Goal: Information Seeking & Learning: Learn about a topic

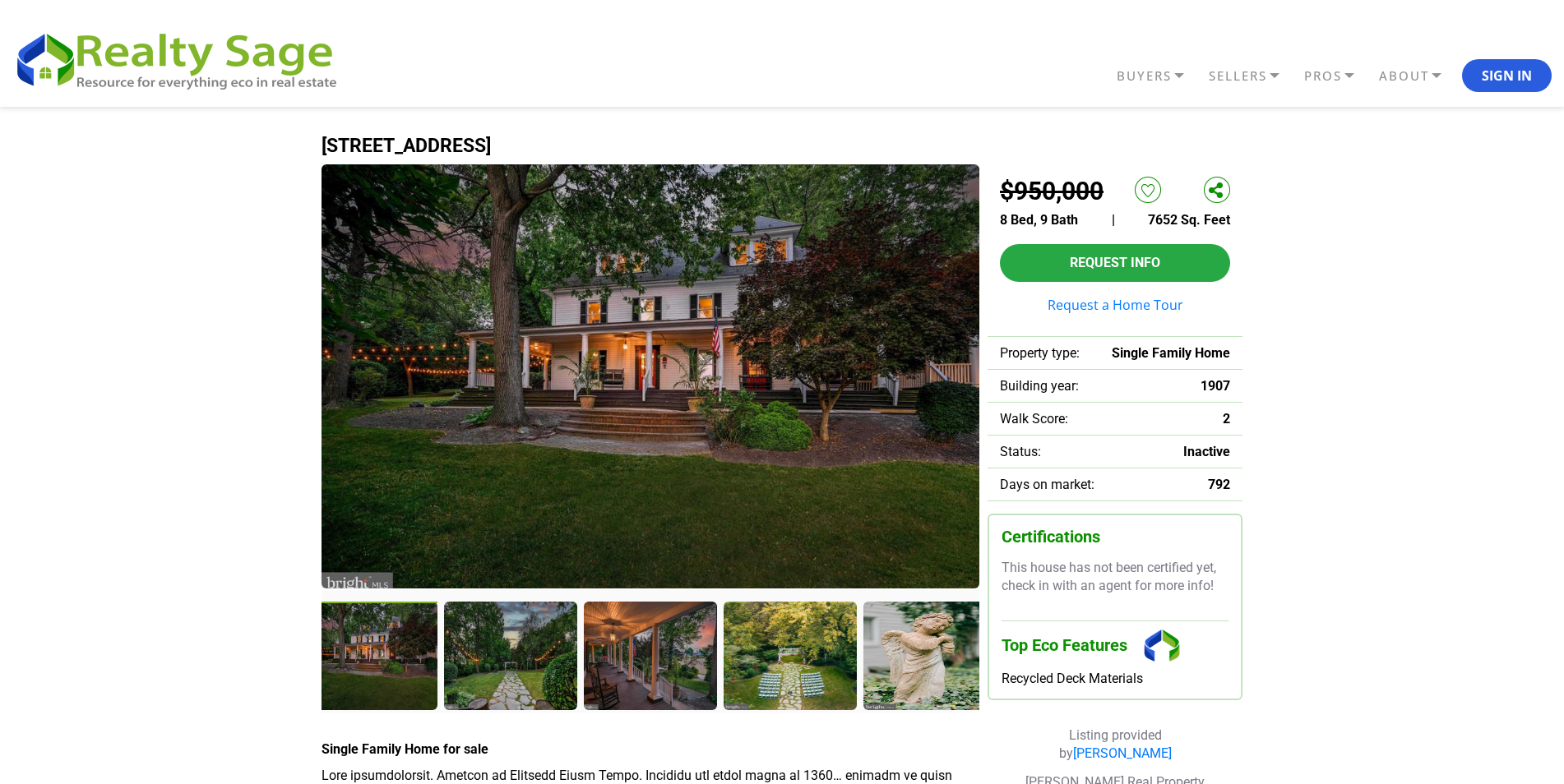
click at [366, 647] on div at bounding box center [372, 657] width 137 height 112
click at [473, 650] on div at bounding box center [511, 657] width 137 height 112
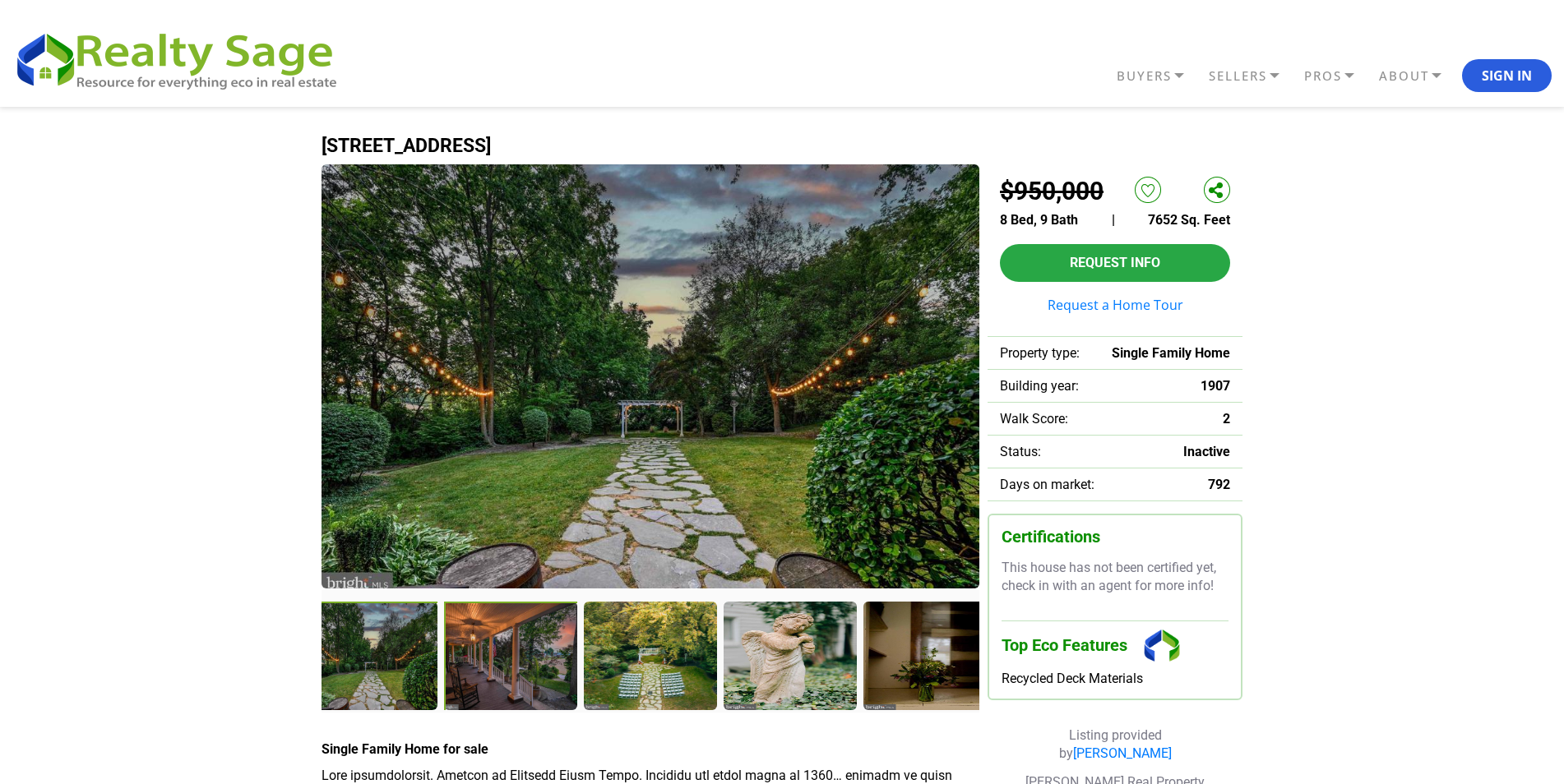
click at [511, 643] on div at bounding box center [511, 657] width 137 height 112
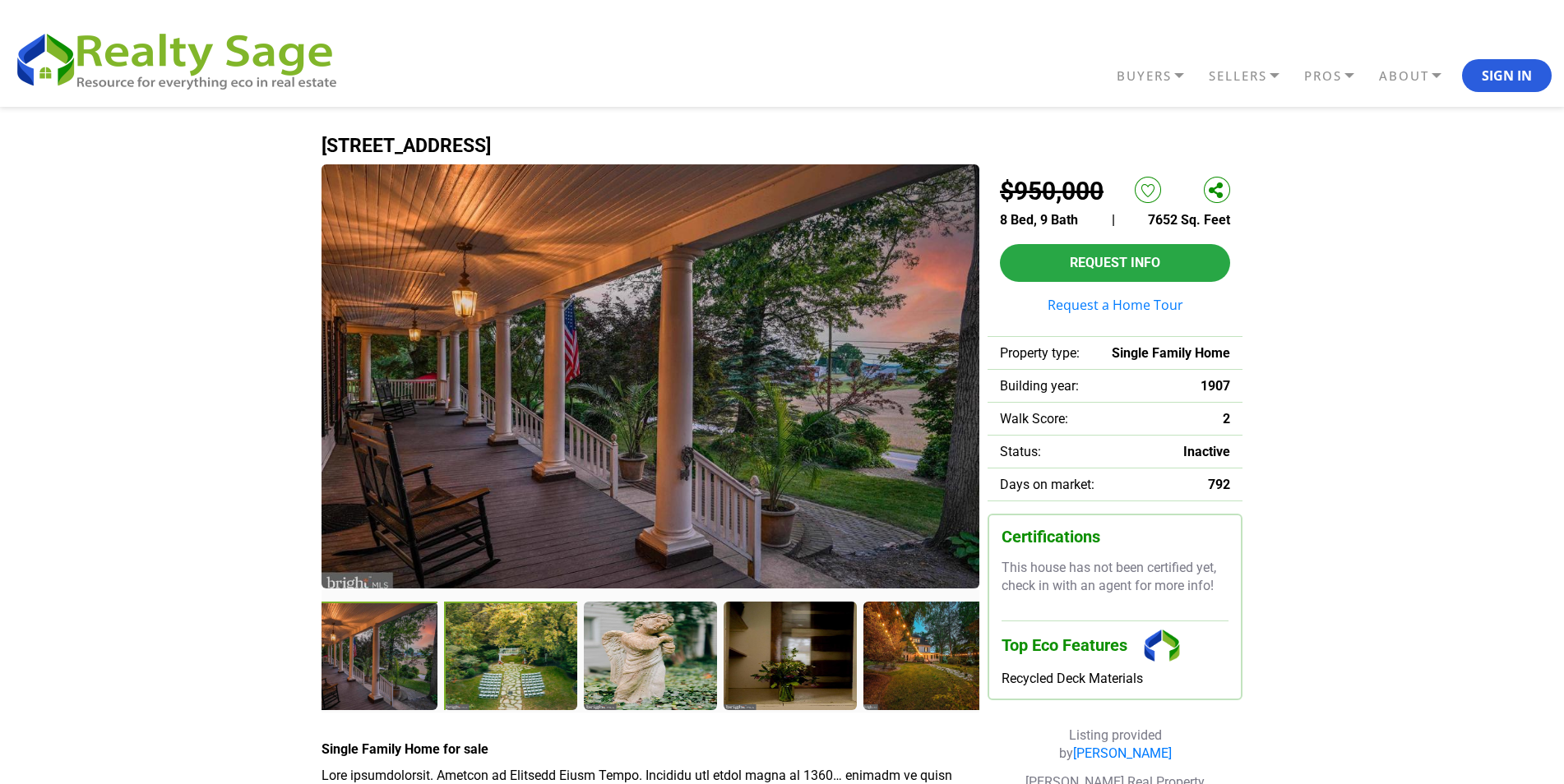
click at [539, 653] on div at bounding box center [511, 657] width 137 height 112
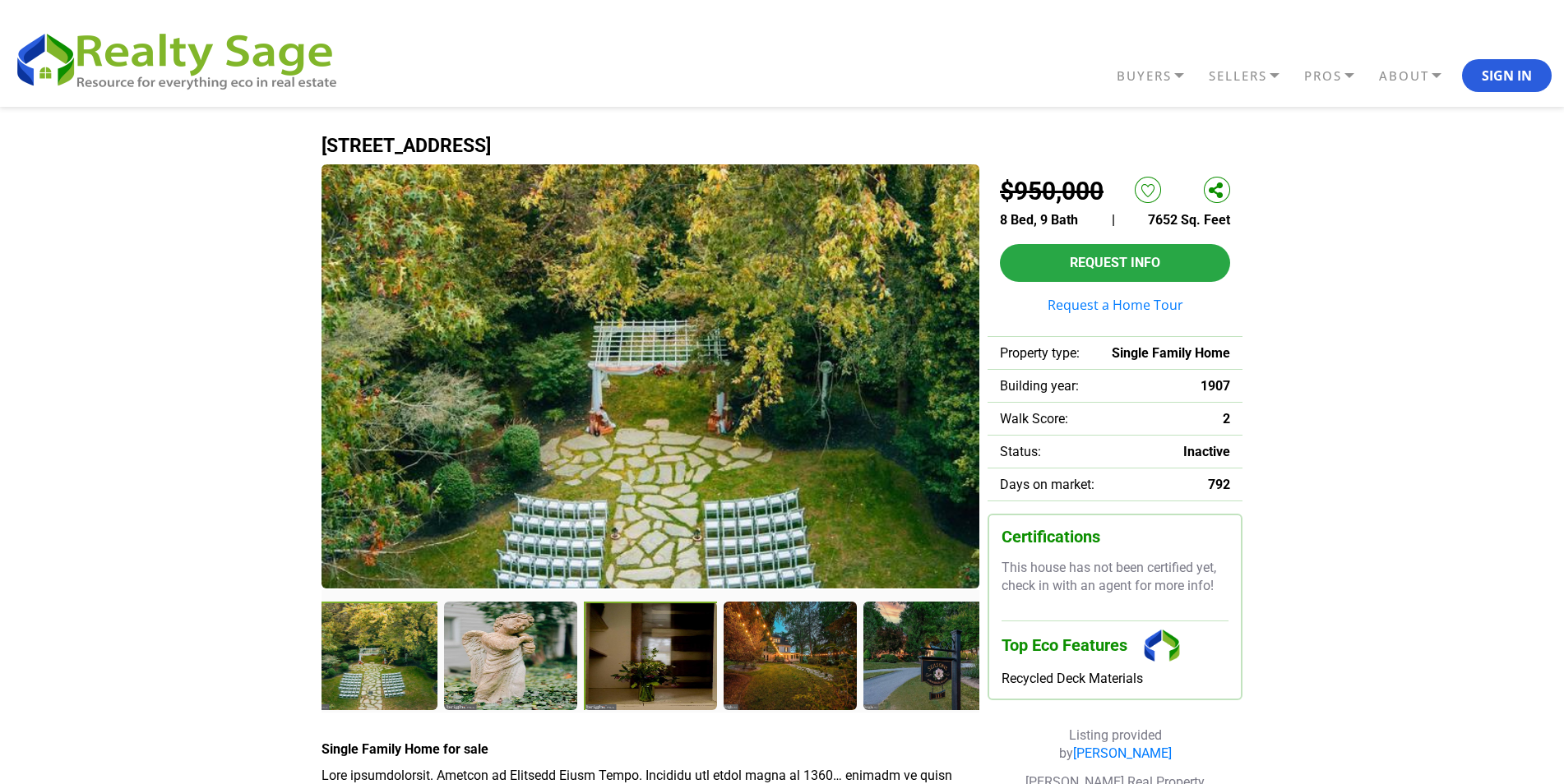
click at [630, 653] on div at bounding box center [652, 657] width 137 height 112
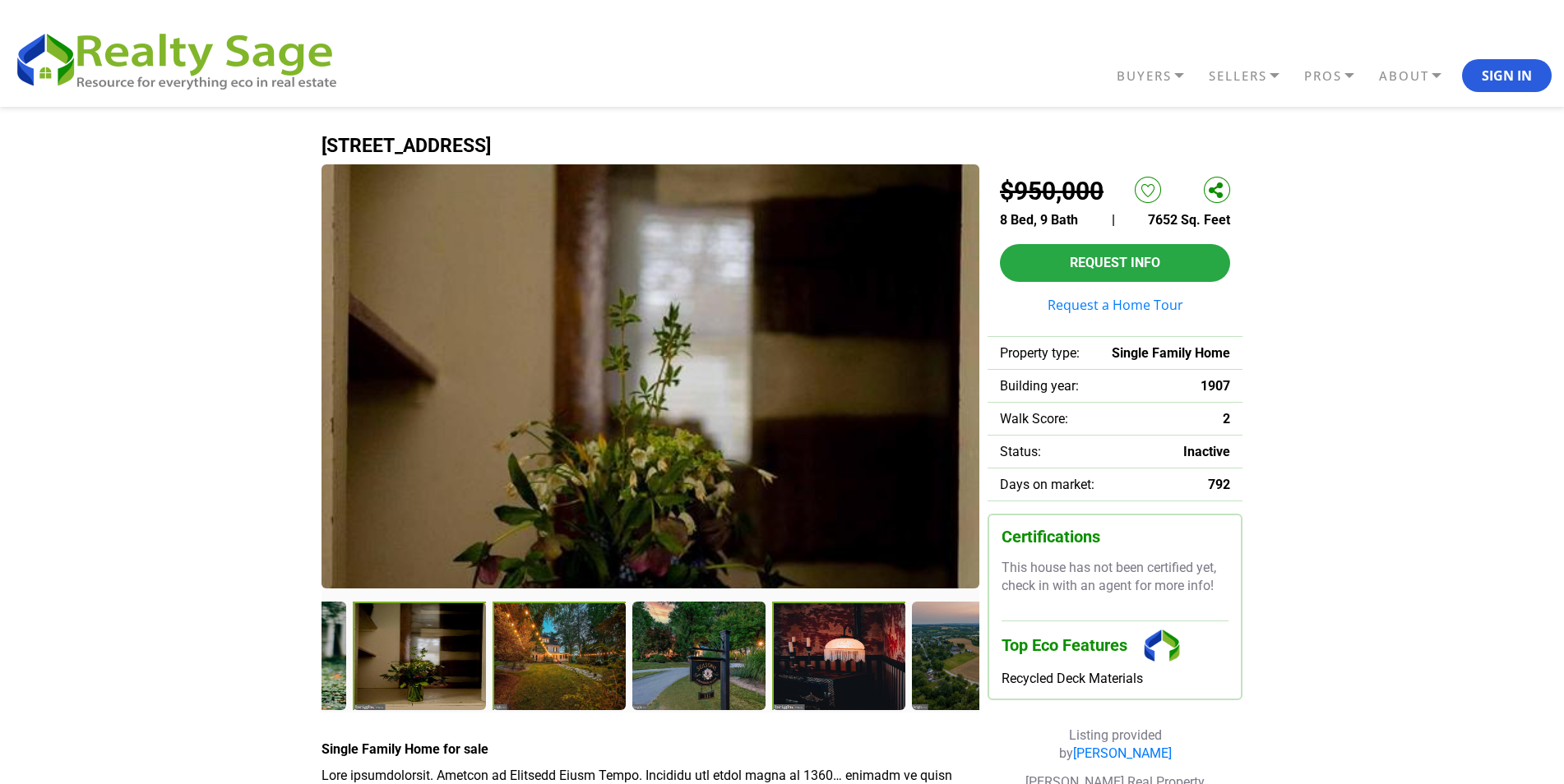
click at [787, 645] on div at bounding box center [838, 656] width 135 height 111
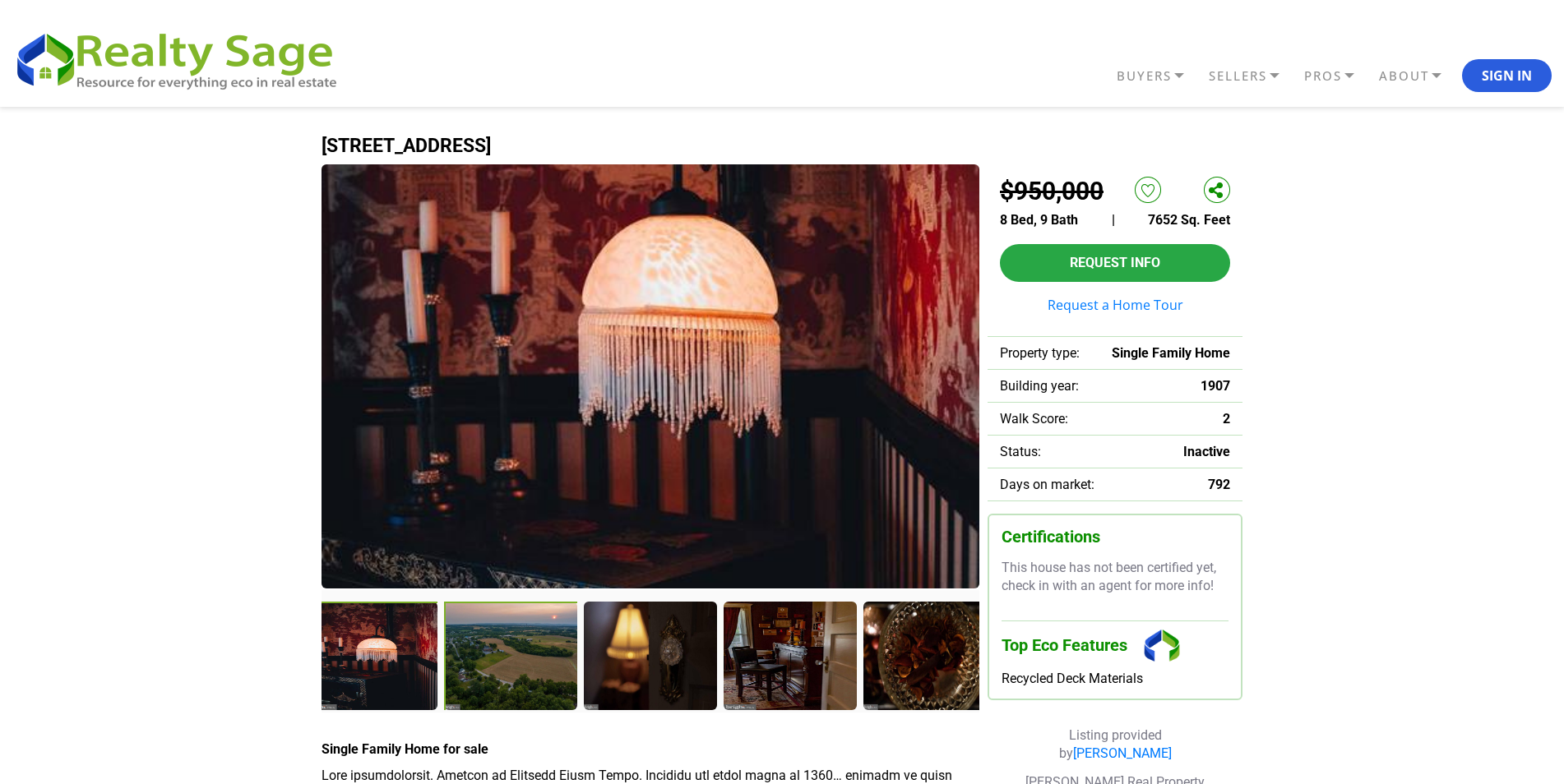
click at [494, 650] on div at bounding box center [511, 657] width 137 height 112
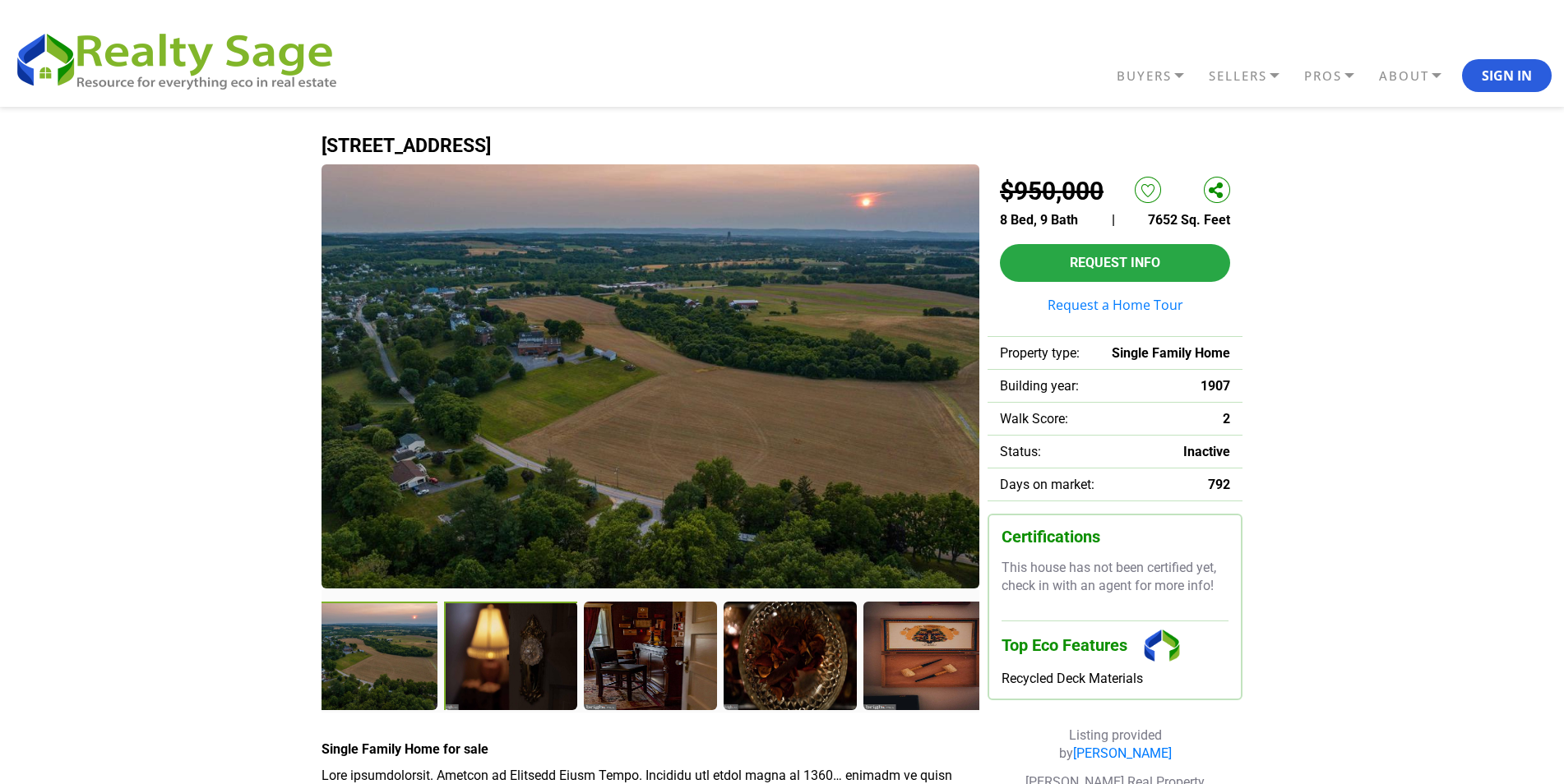
click at [483, 638] on div at bounding box center [511, 657] width 137 height 112
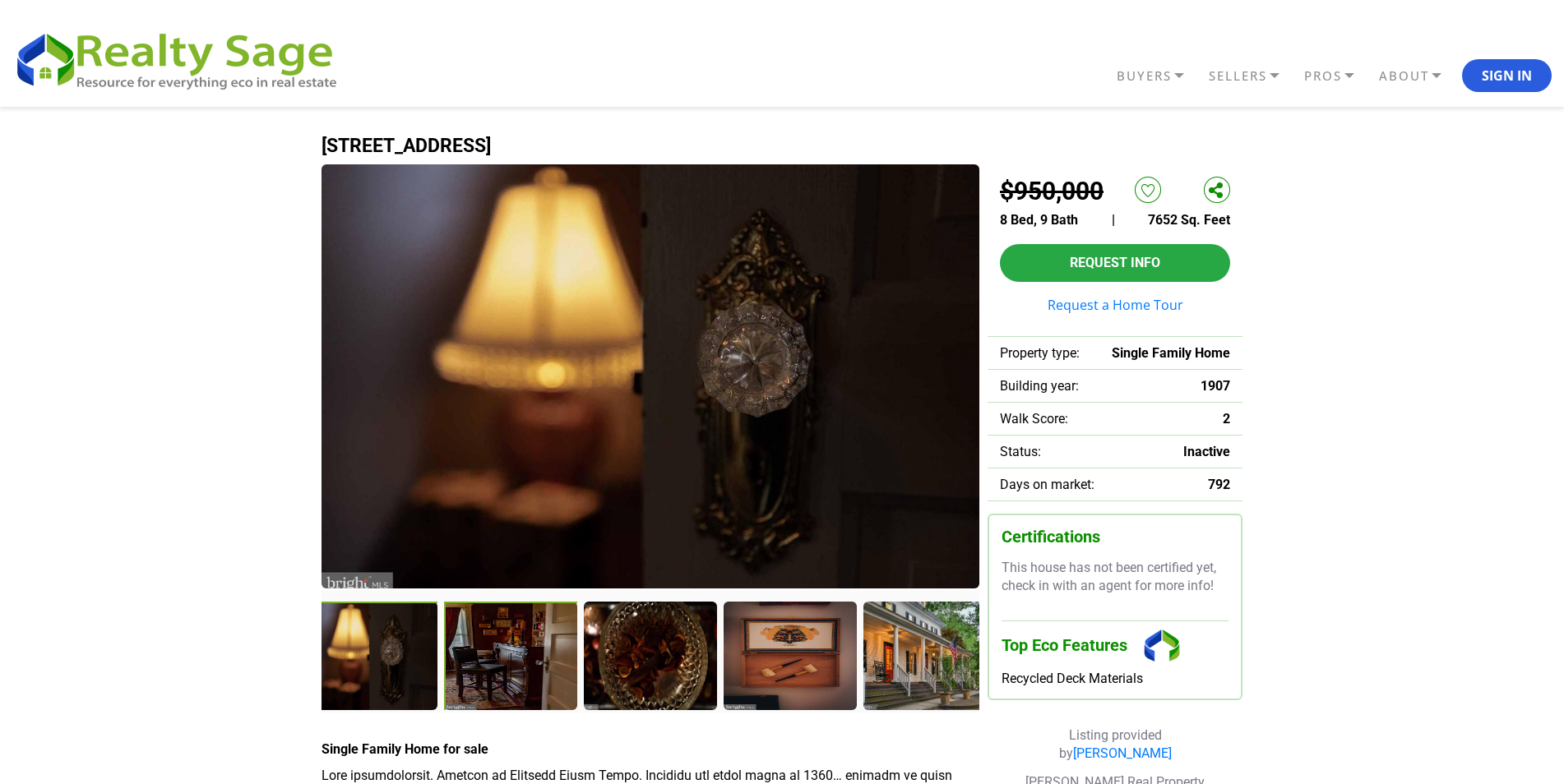
click at [545, 668] on div at bounding box center [511, 657] width 137 height 112
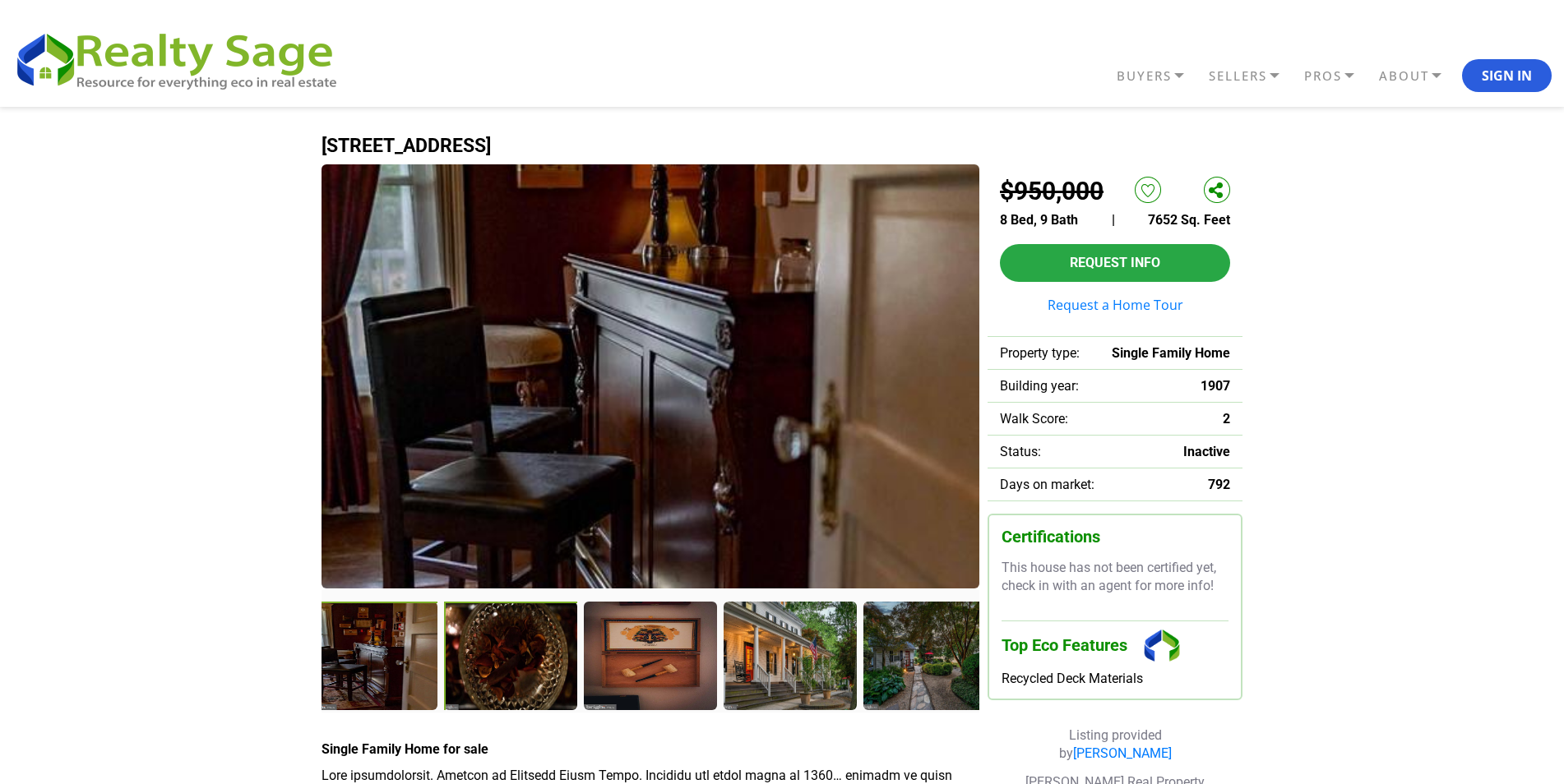
click at [563, 655] on div at bounding box center [511, 657] width 137 height 112
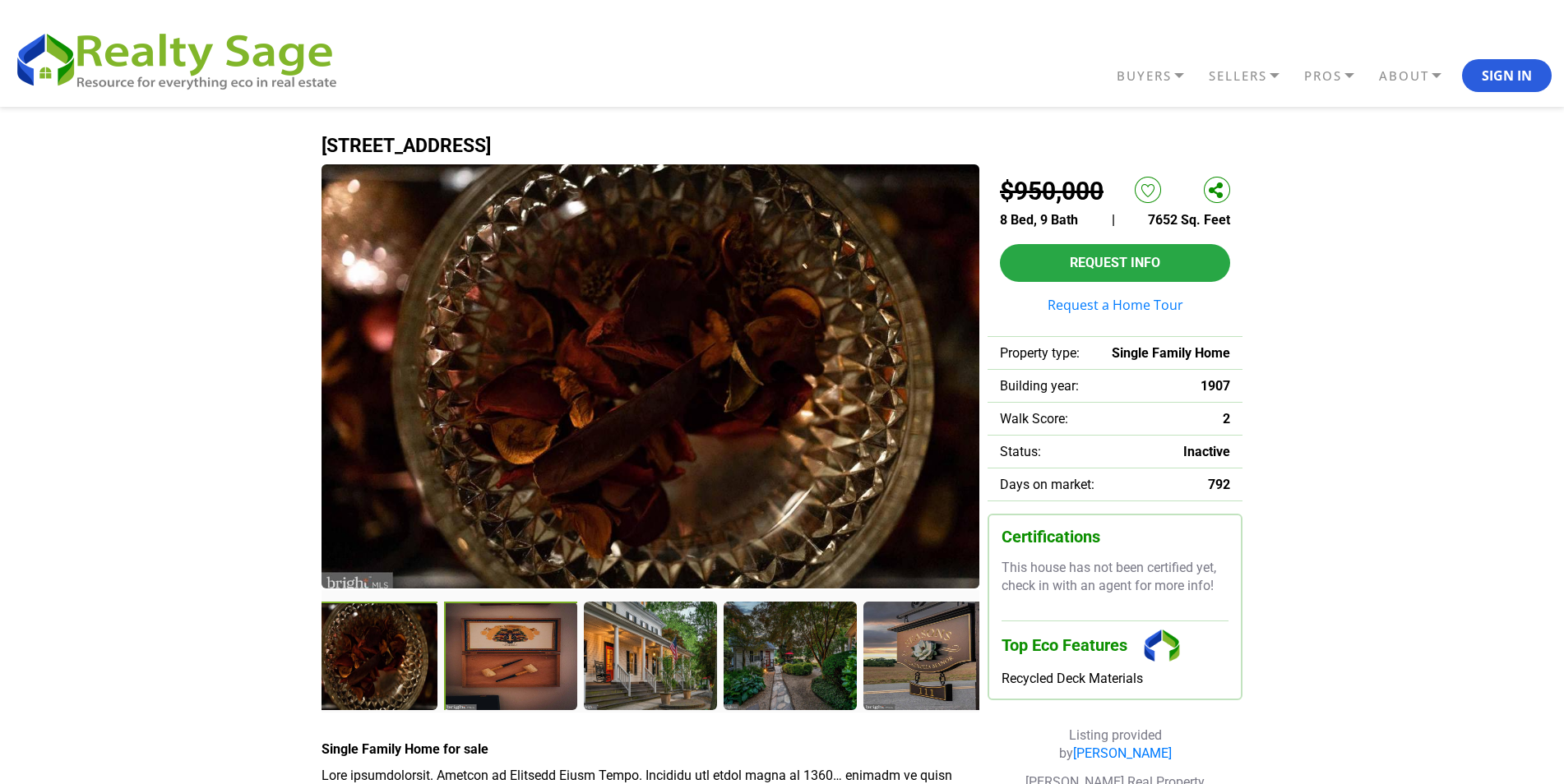
click at [554, 645] on div at bounding box center [511, 657] width 137 height 112
click at [615, 651] on div at bounding box center [652, 657] width 137 height 112
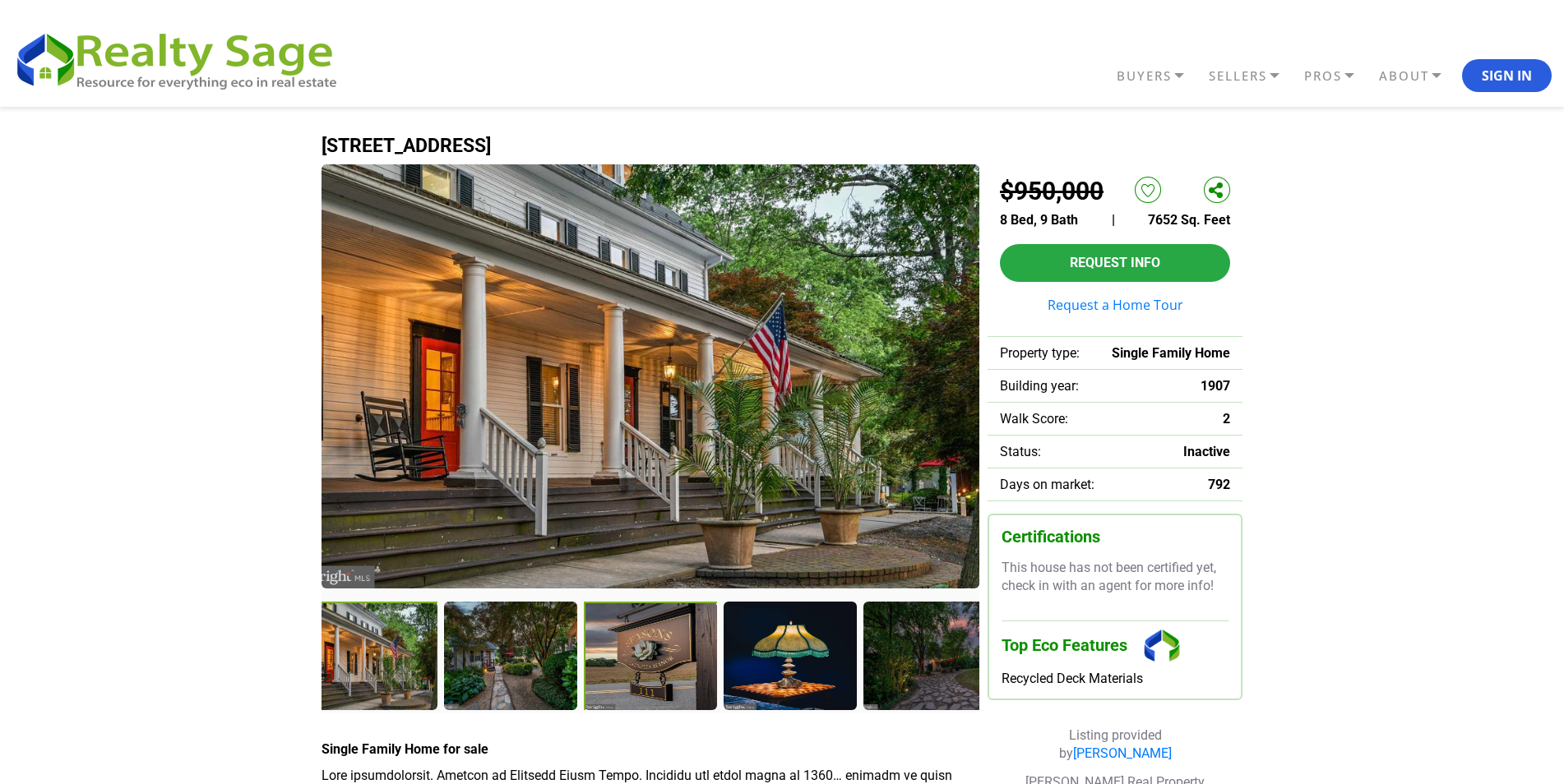
click at [642, 651] on div at bounding box center [652, 657] width 137 height 112
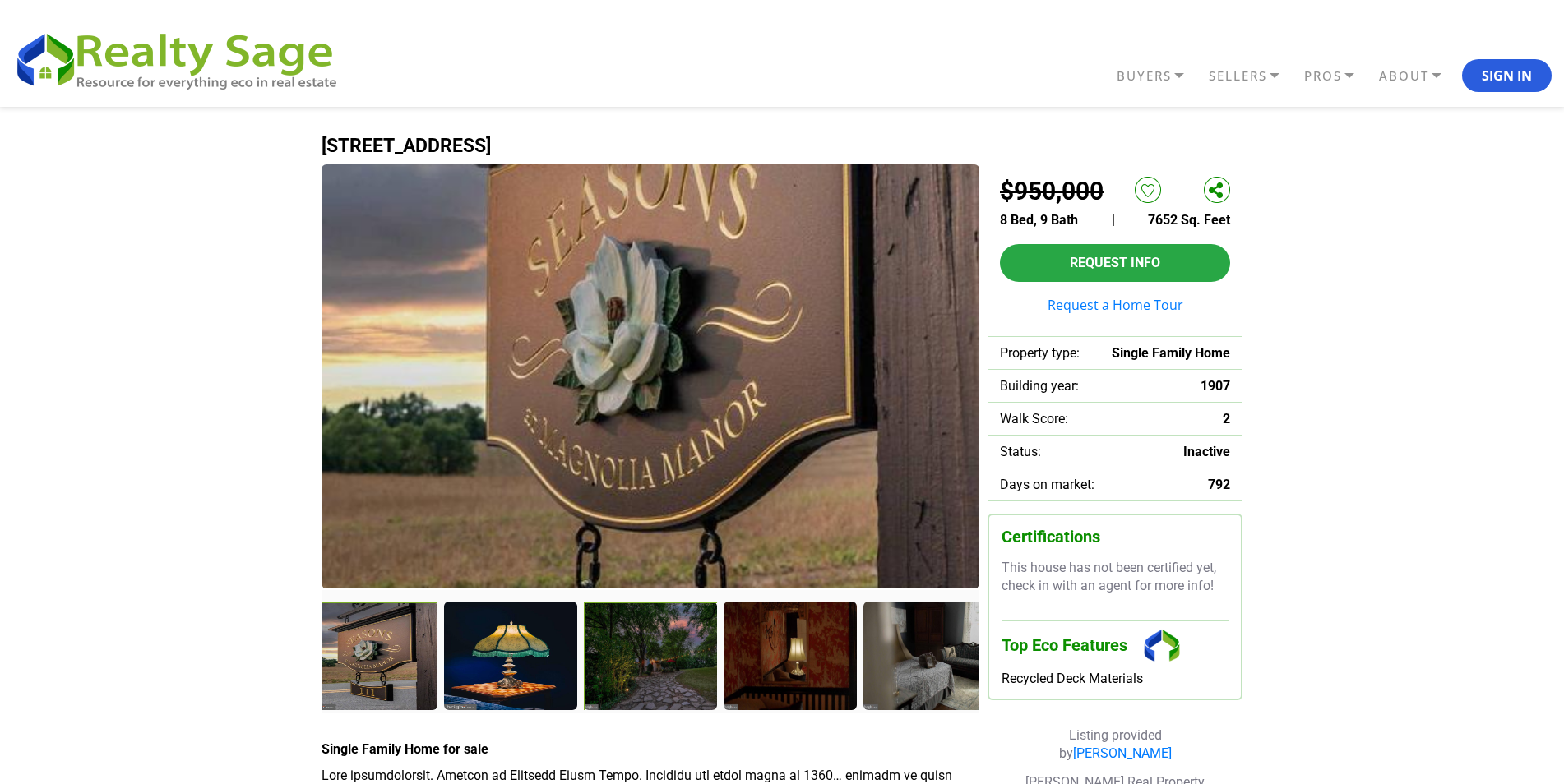
click at [633, 659] on div at bounding box center [652, 657] width 137 height 112
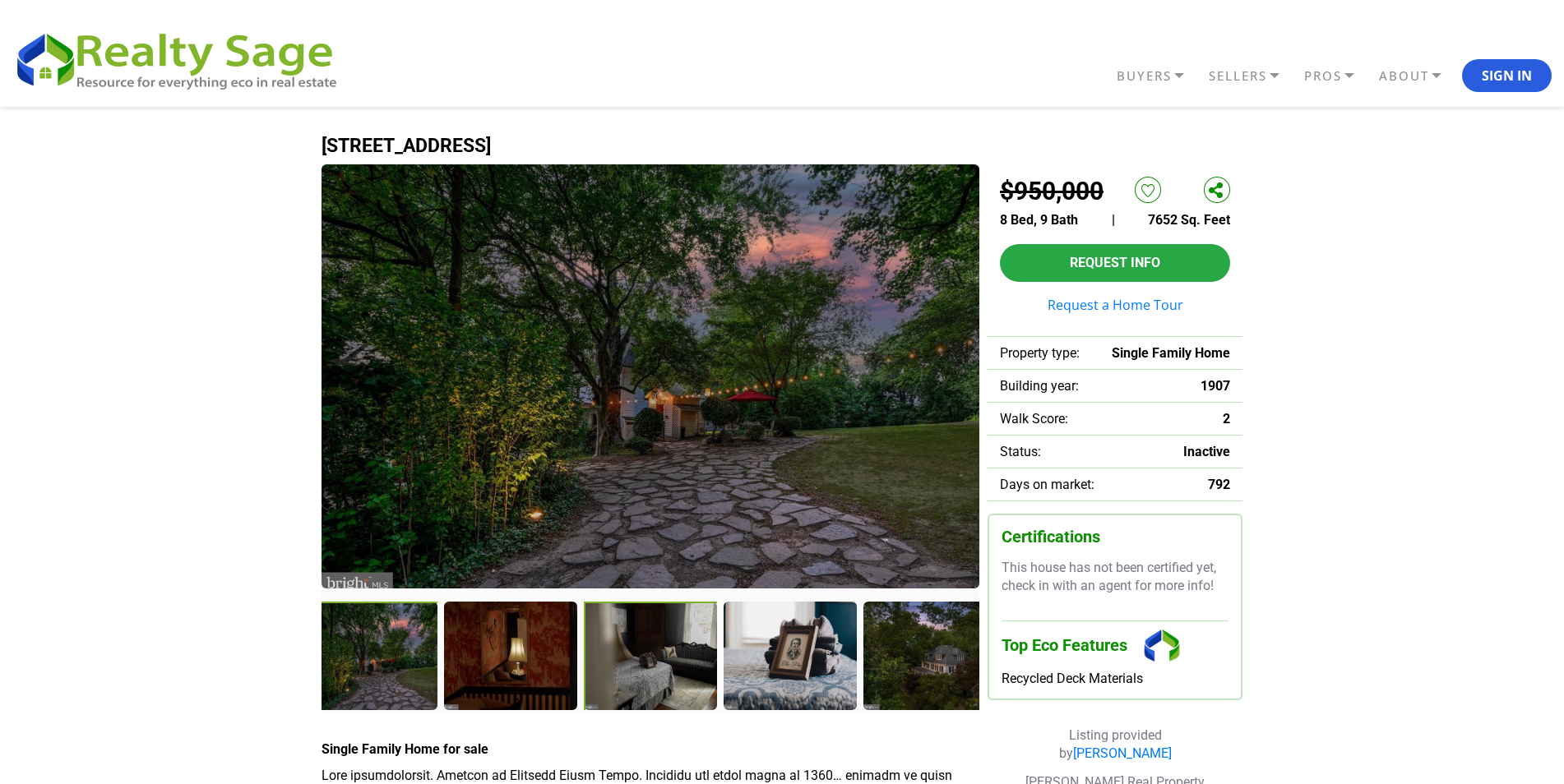
click at [668, 664] on div at bounding box center [652, 657] width 137 height 112
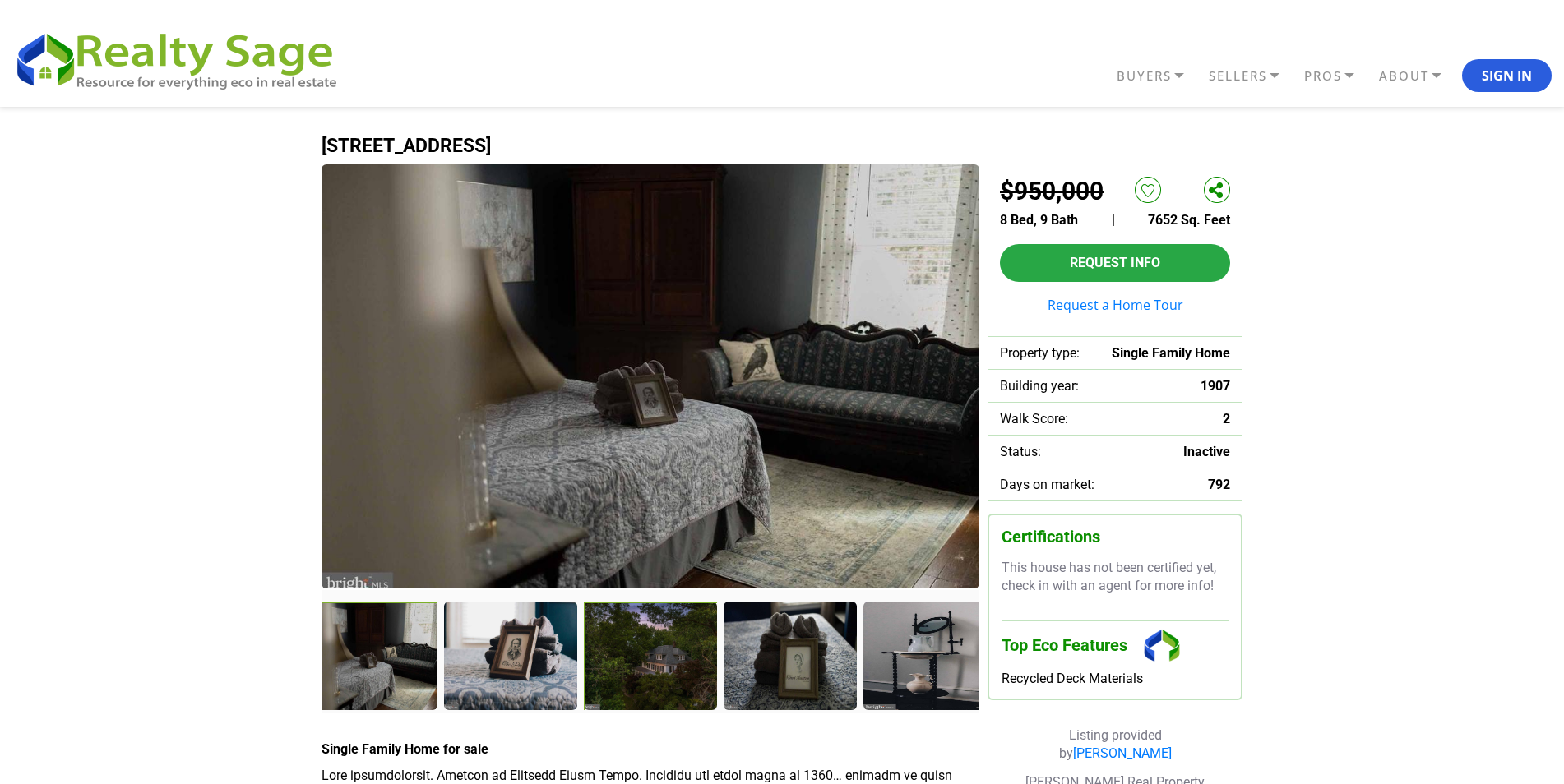
click at [664, 668] on div at bounding box center [652, 657] width 137 height 112
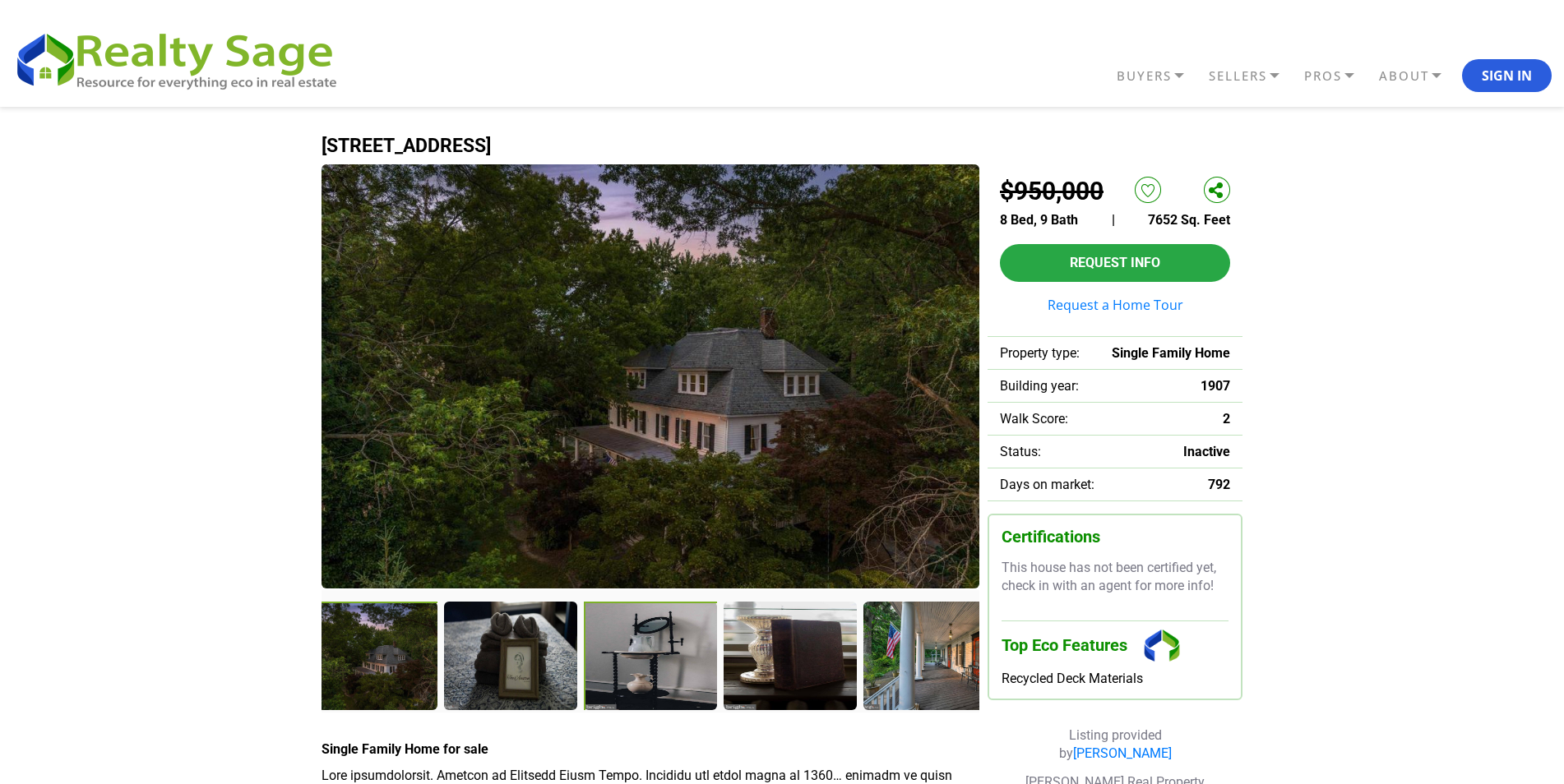
click at [671, 667] on div at bounding box center [652, 657] width 137 height 112
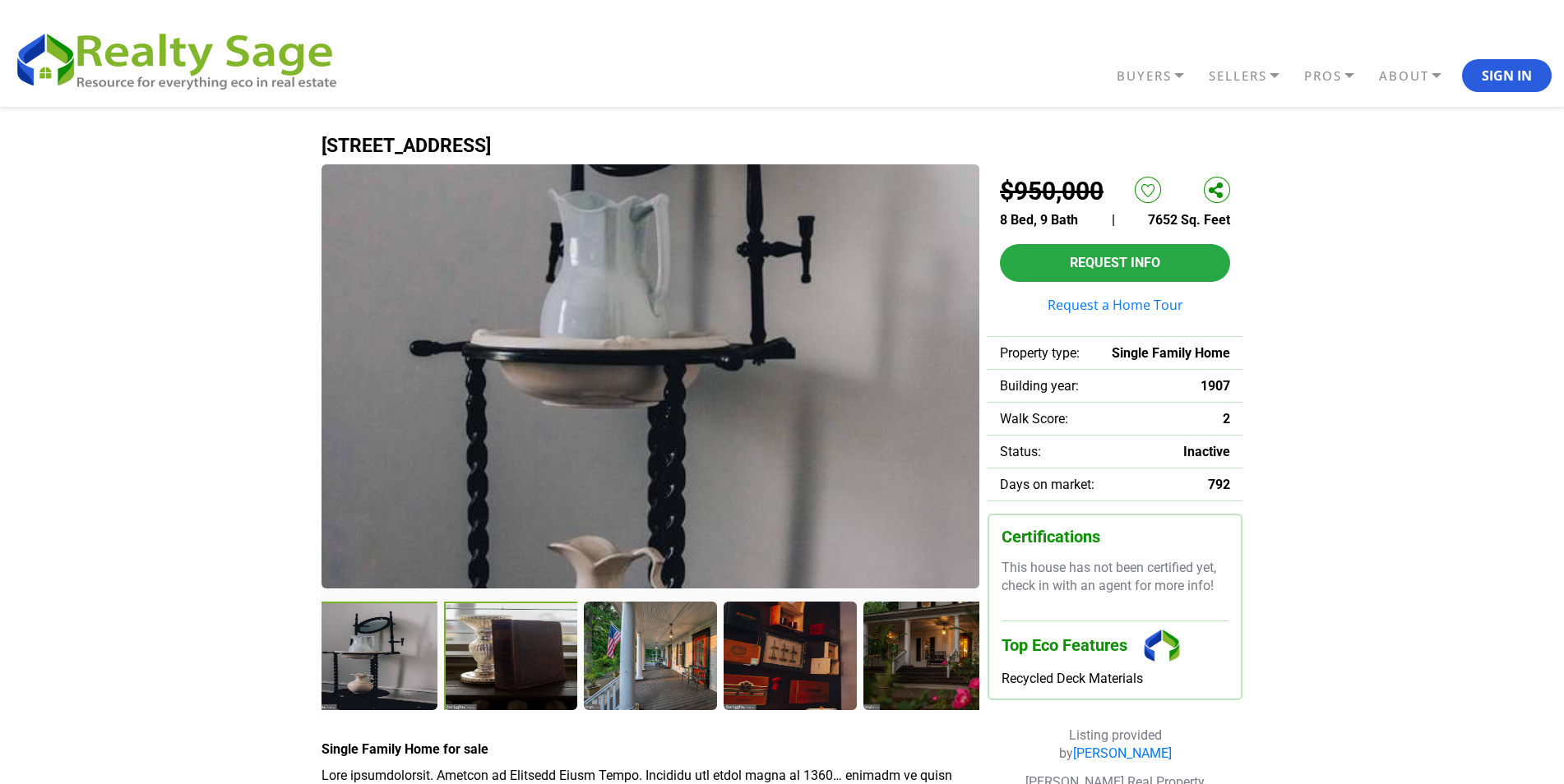
click at [561, 665] on div at bounding box center [511, 657] width 137 height 112
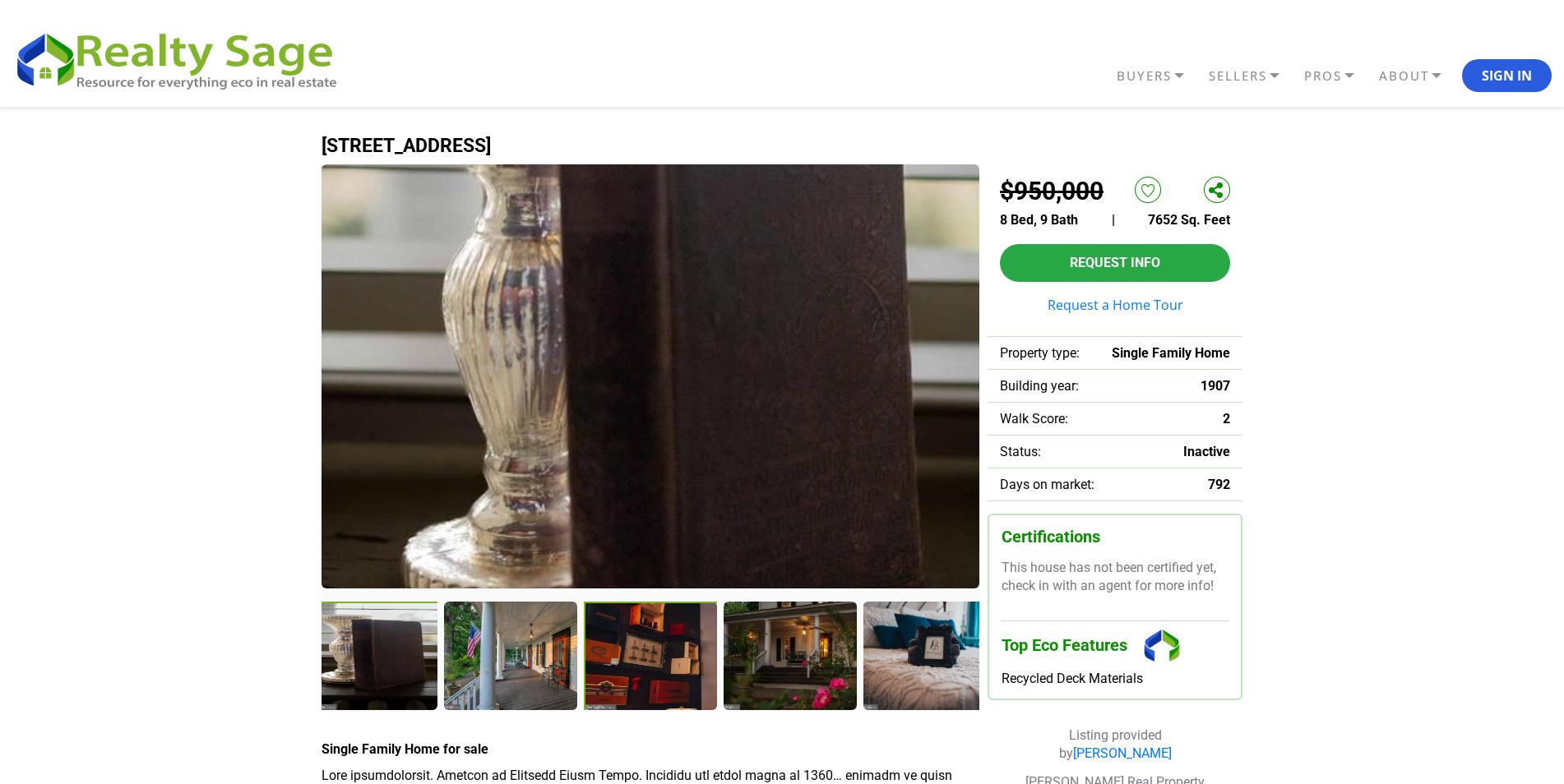
click at [623, 661] on div at bounding box center [652, 657] width 137 height 112
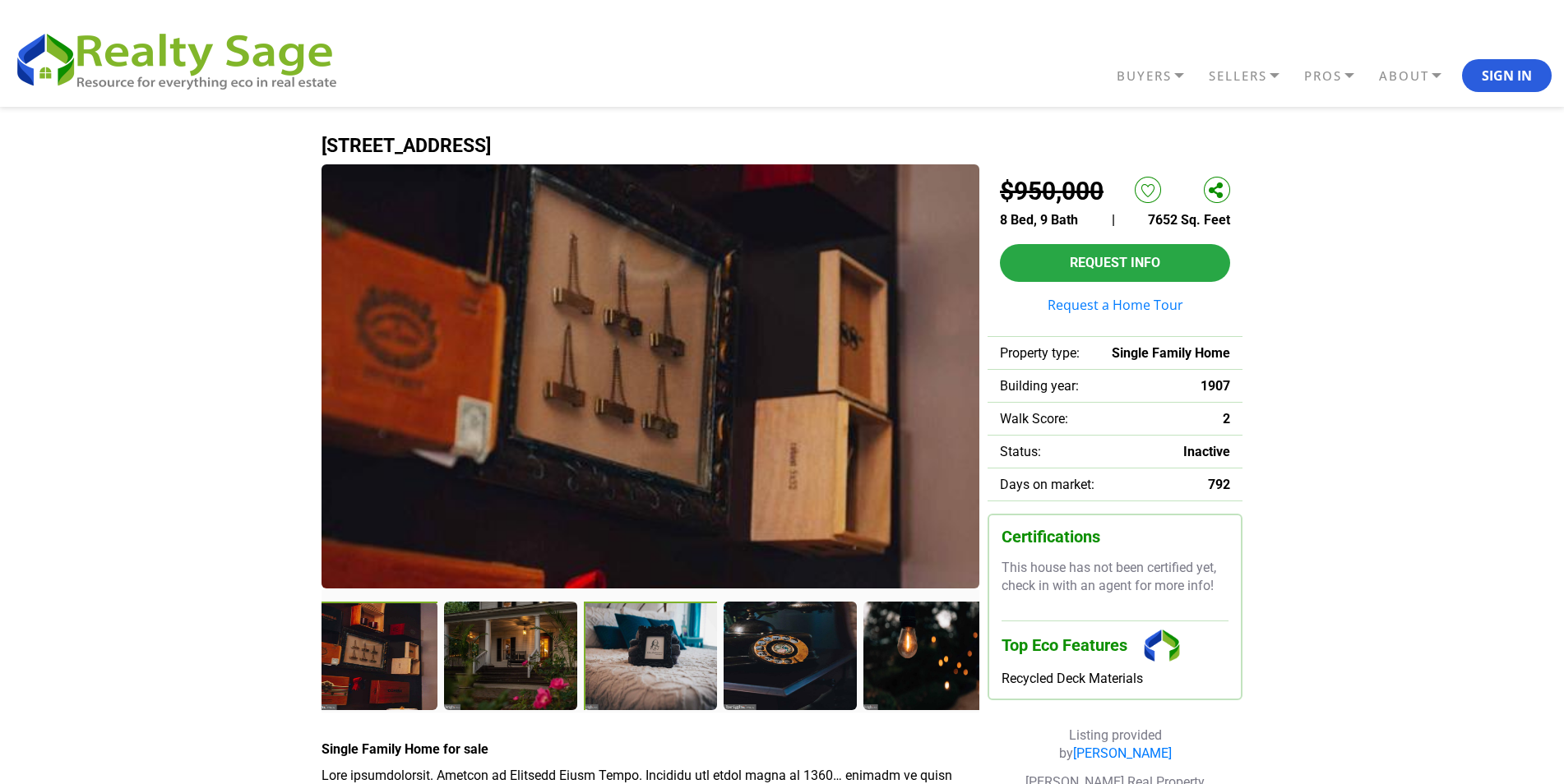
click at [654, 651] on div at bounding box center [652, 657] width 137 height 112
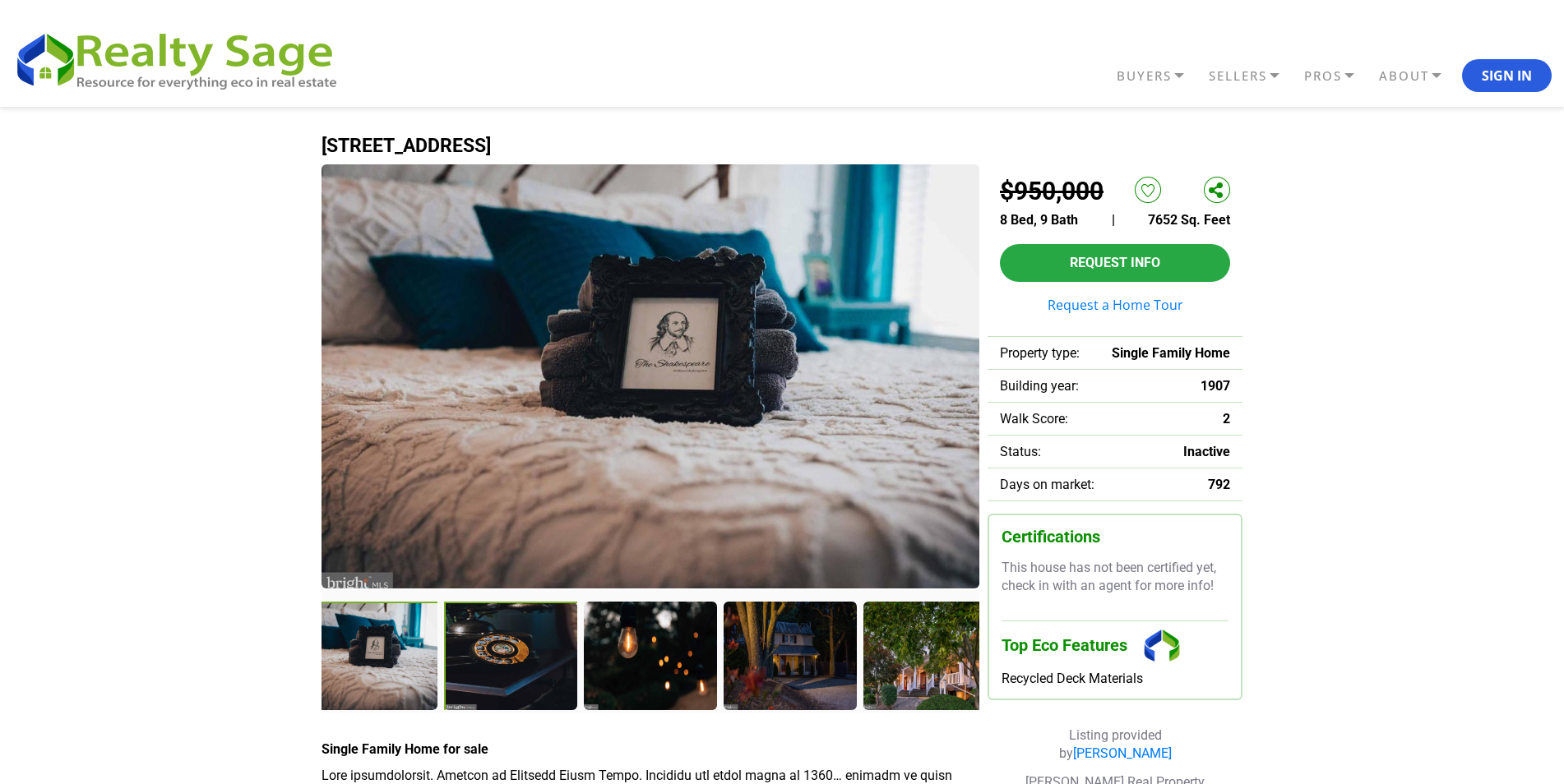
click at [520, 652] on div at bounding box center [511, 657] width 137 height 112
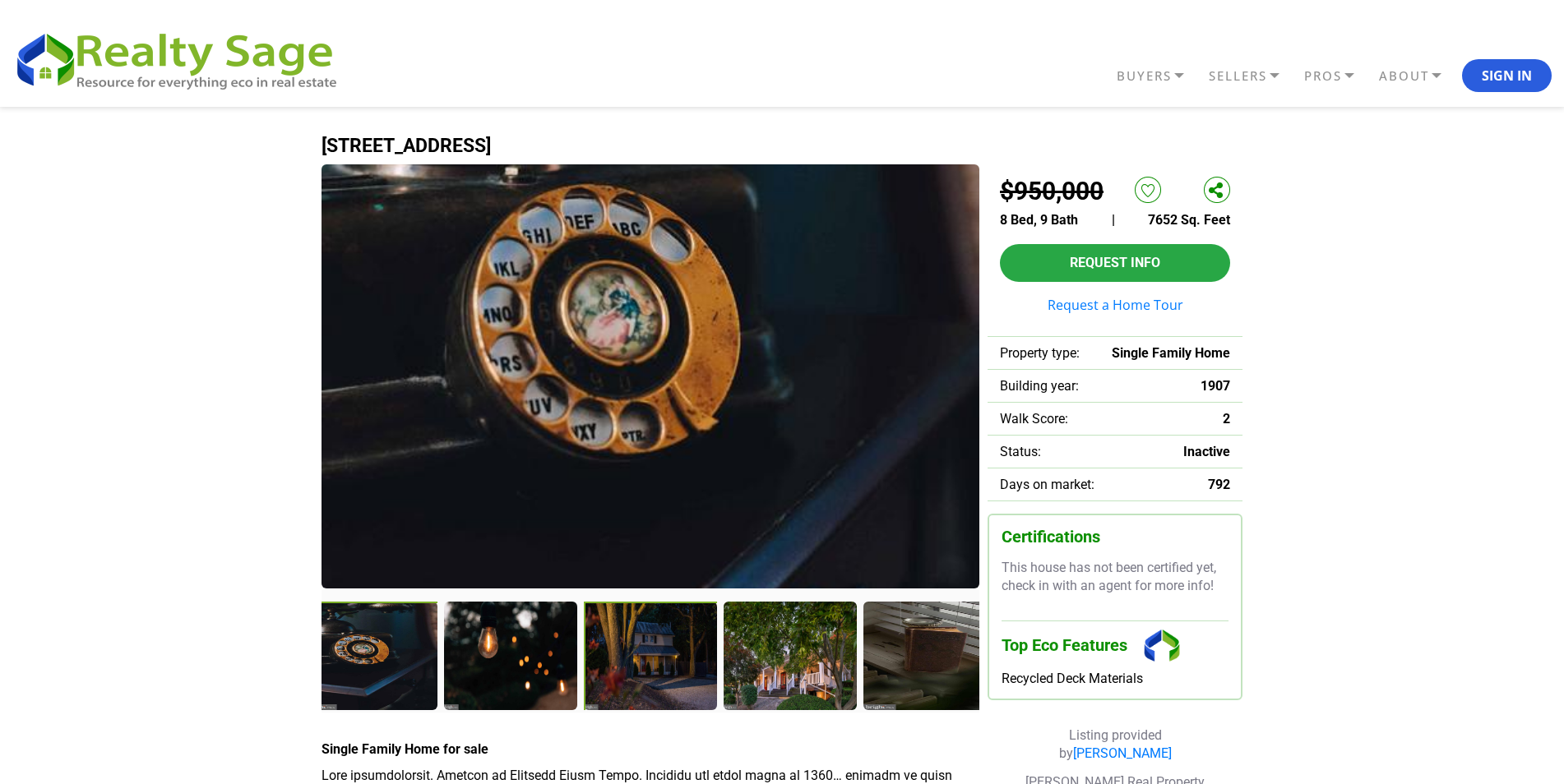
click at [641, 663] on div at bounding box center [652, 657] width 137 height 112
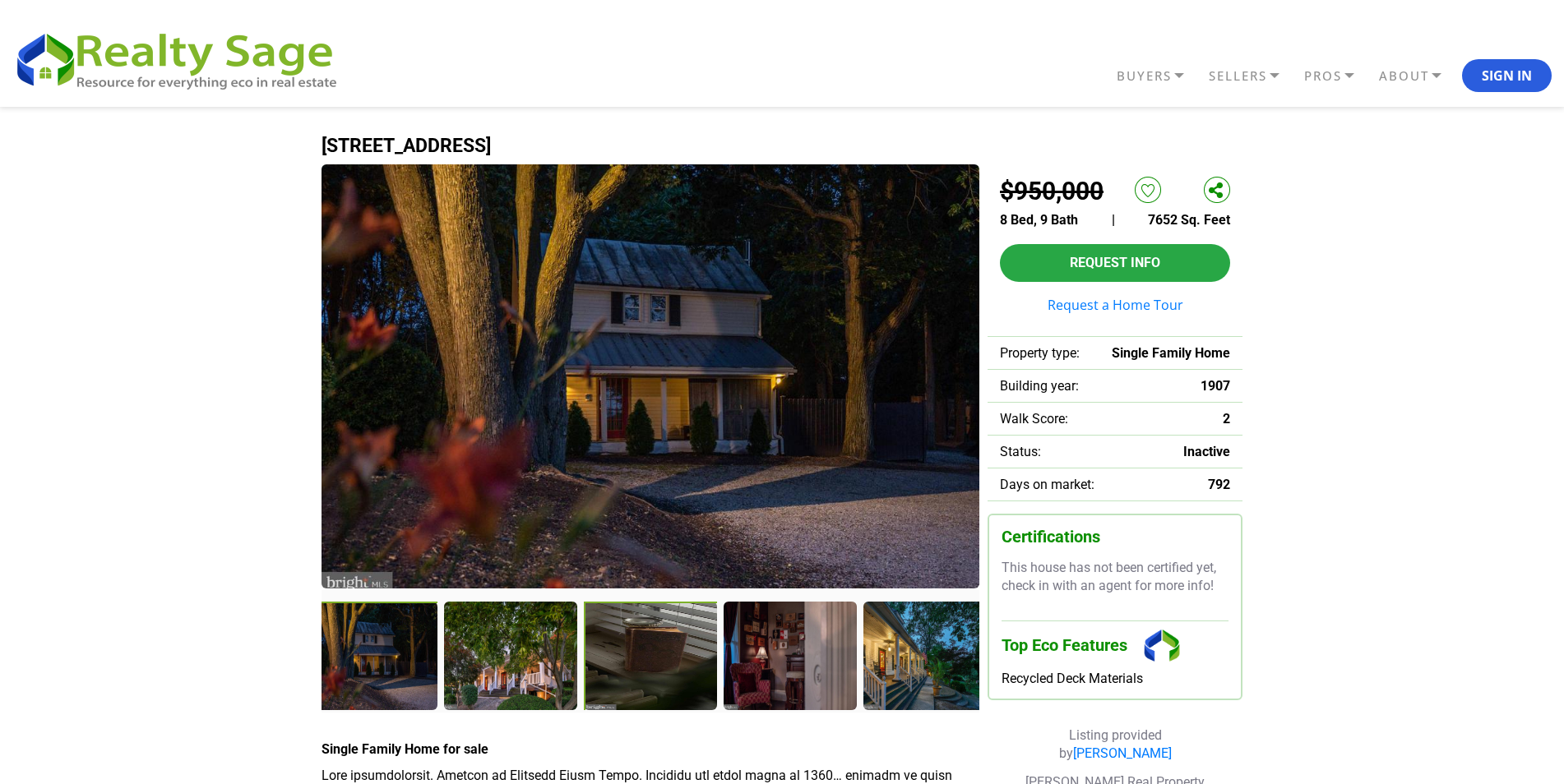
click at [641, 663] on div at bounding box center [651, 656] width 135 height 111
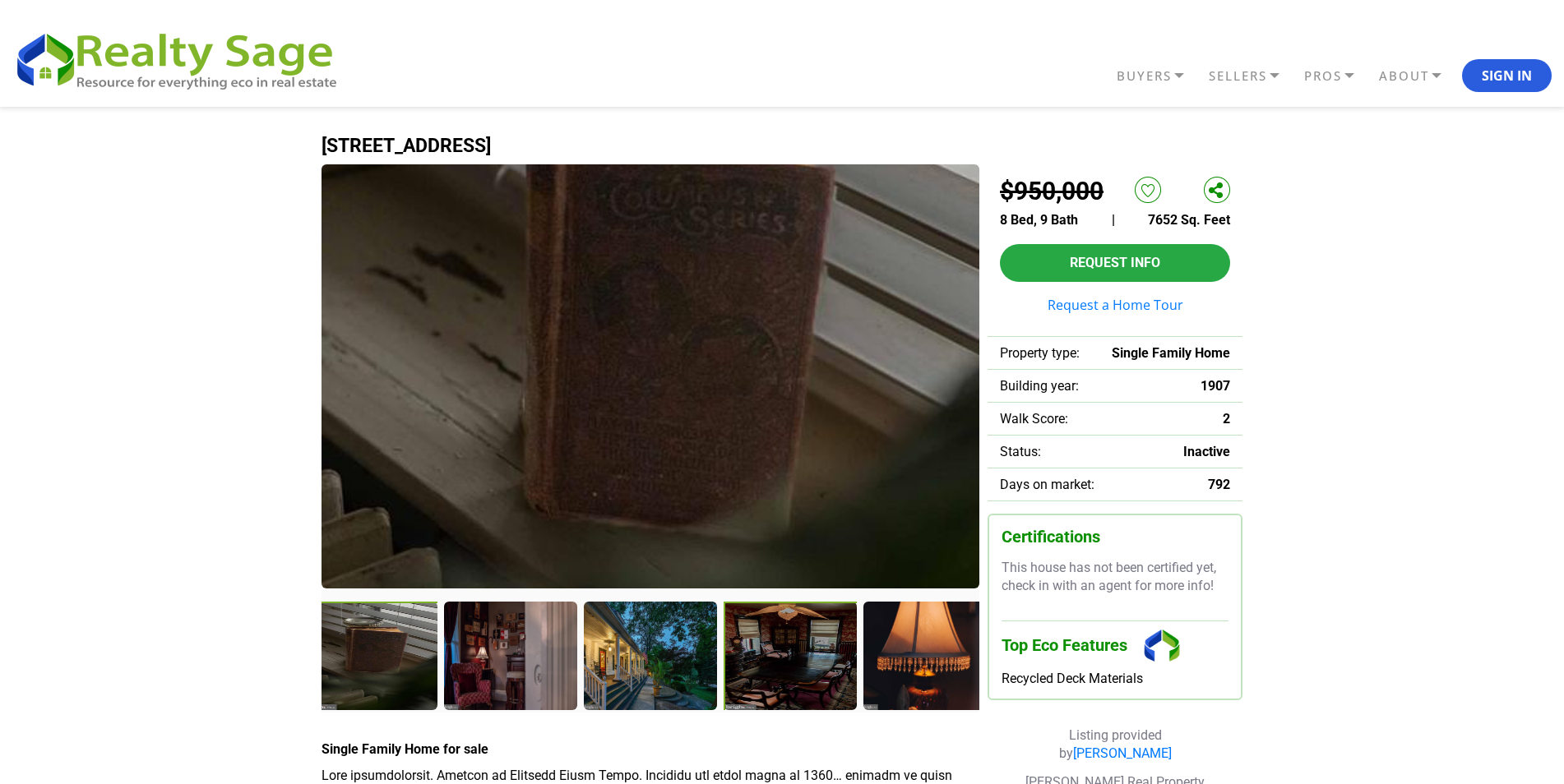
click at [767, 636] on div at bounding box center [791, 657] width 137 height 112
